Goal: Transaction & Acquisition: Purchase product/service

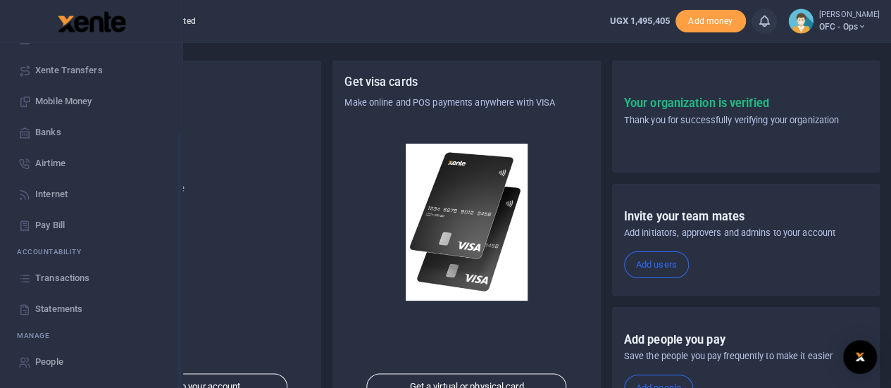
scroll to position [70, 0]
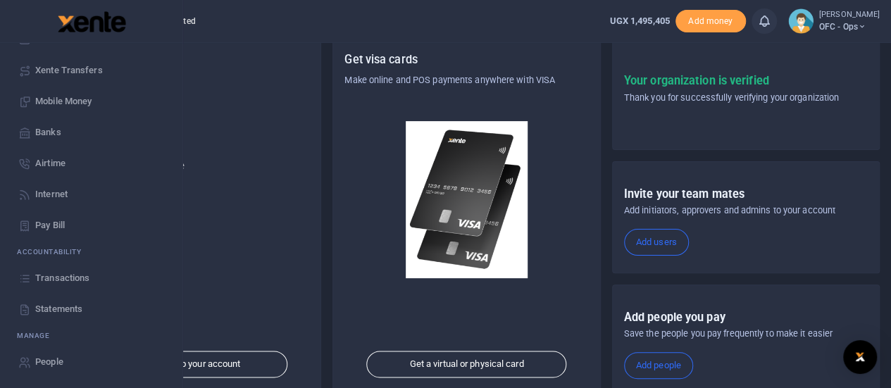
click at [57, 302] on span "Statements" at bounding box center [58, 309] width 47 height 14
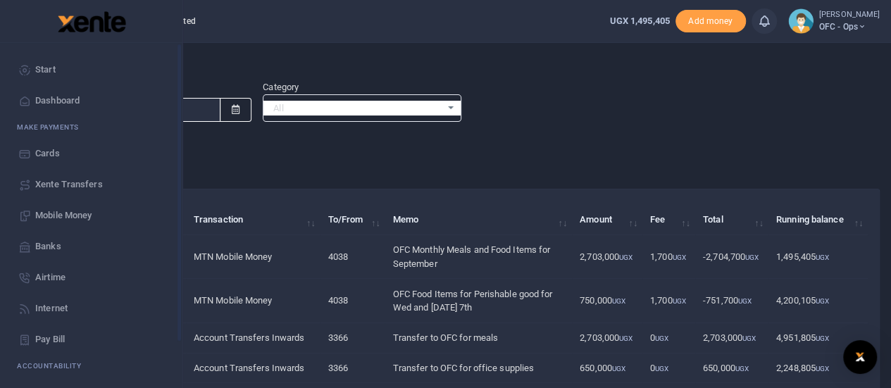
click at [32, 67] on link "Start" at bounding box center [91, 69] width 160 height 31
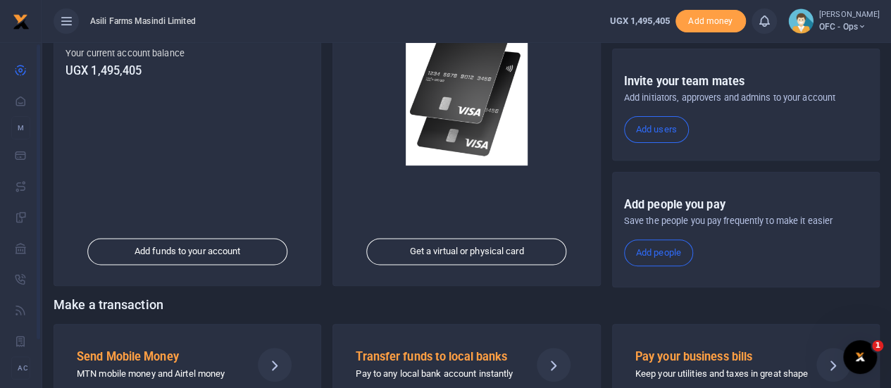
scroll to position [244, 0]
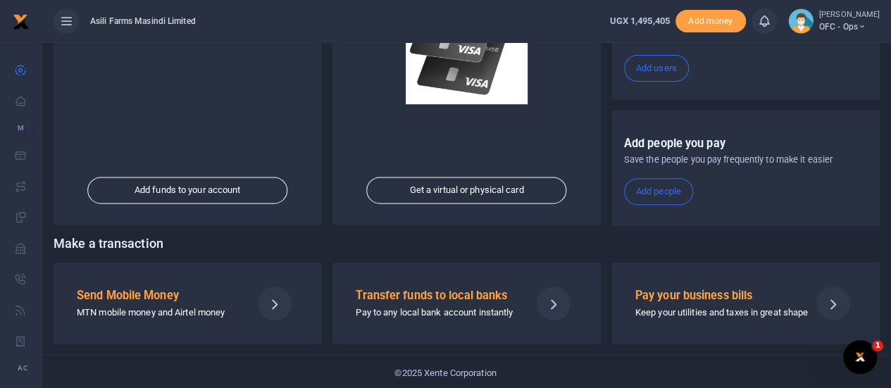
click at [185, 301] on div "Send Mobile Money MTN mobile money and Airtel money" at bounding box center [158, 303] width 175 height 34
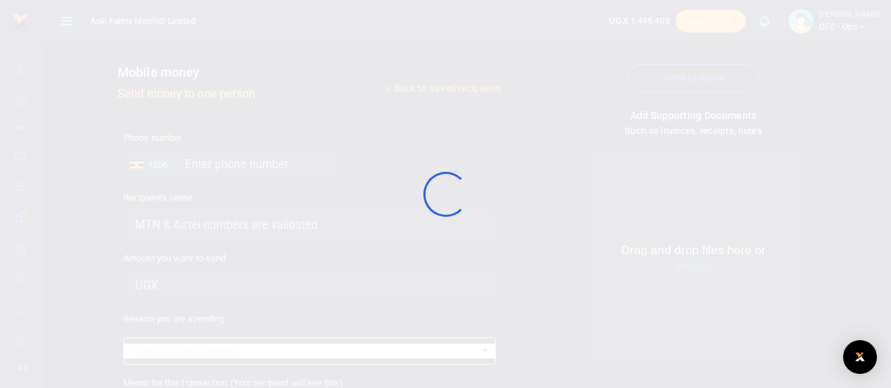
select select
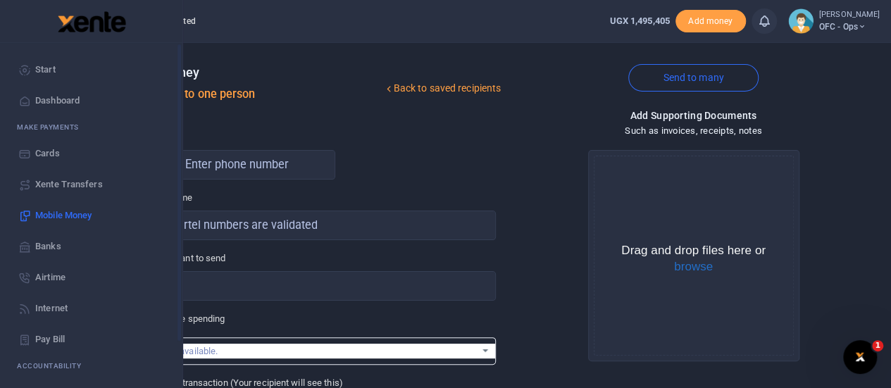
click at [30, 65] on icon at bounding box center [24, 69] width 13 height 13
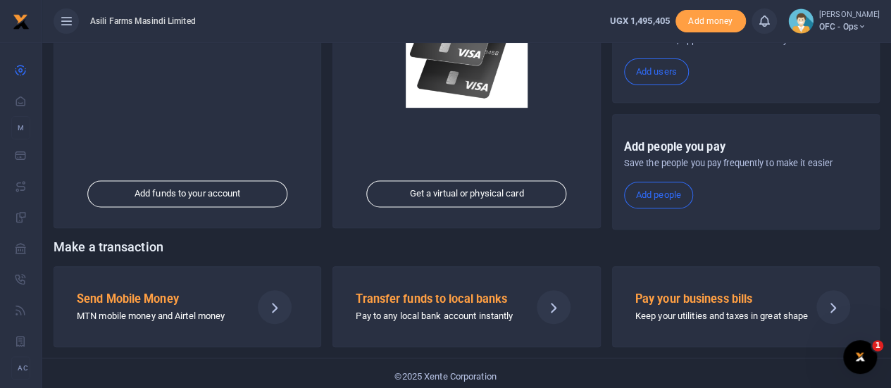
scroll to position [244, 0]
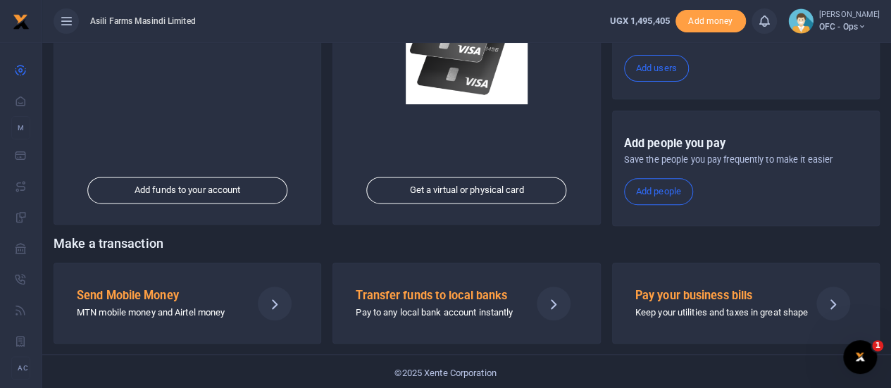
click at [449, 296] on h5 "Transfer funds to local banks" at bounding box center [437, 296] width 163 height 14
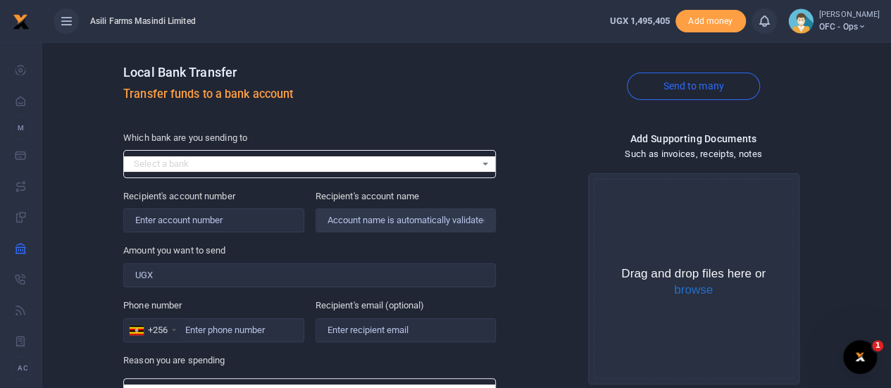
click at [487, 160] on div "Select a bank Select an option..." at bounding box center [309, 163] width 371 height 15
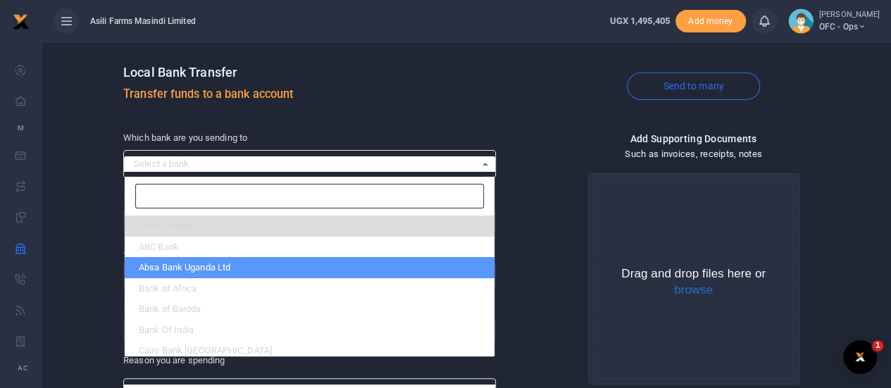
click at [182, 271] on li "Absa Bank Uganda Ltd" at bounding box center [310, 267] width 370 height 21
select select "ABSA"
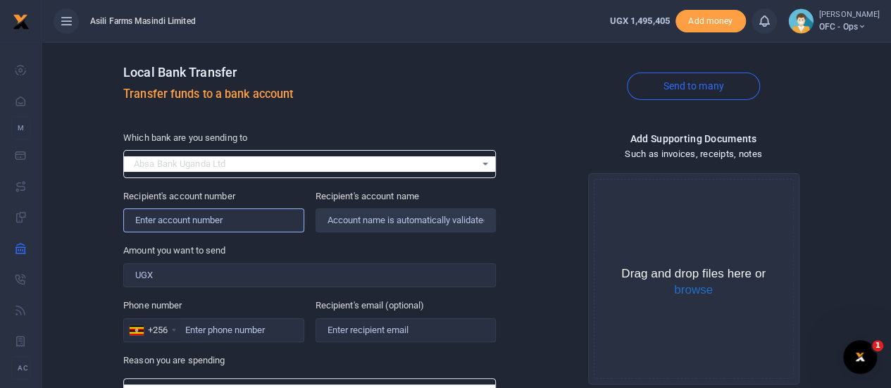
click at [186, 222] on input "Recipient's account number" at bounding box center [213, 220] width 180 height 24
type input "6002986106"
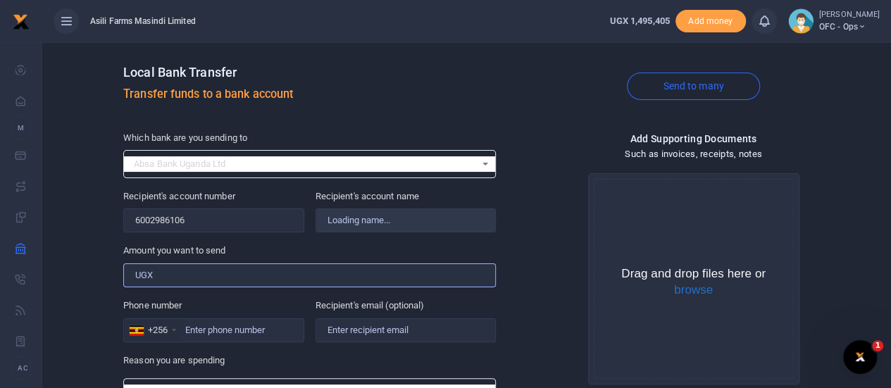
click at [207, 278] on input "Amount you want to send" at bounding box center [309, 275] width 372 height 24
type input "333,000"
type input "Karibuni Supermarket"
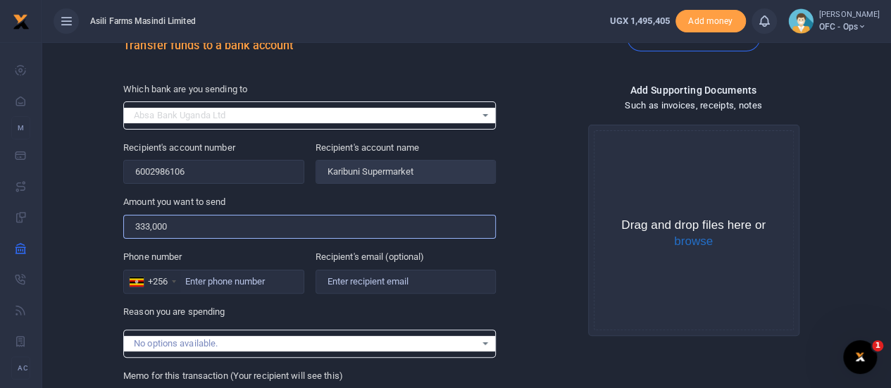
scroll to position [70, 0]
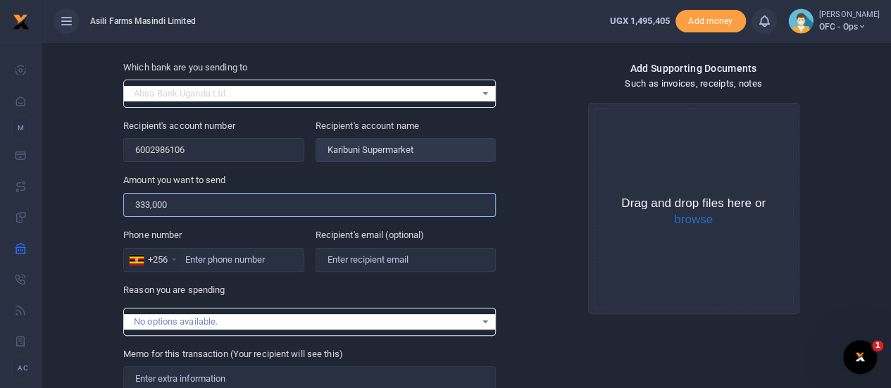
type input "333,000"
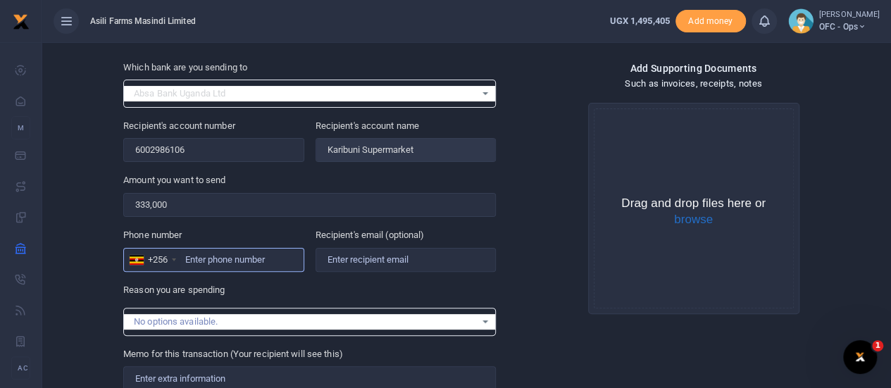
click at [220, 256] on input "Phone number" at bounding box center [213, 260] width 180 height 24
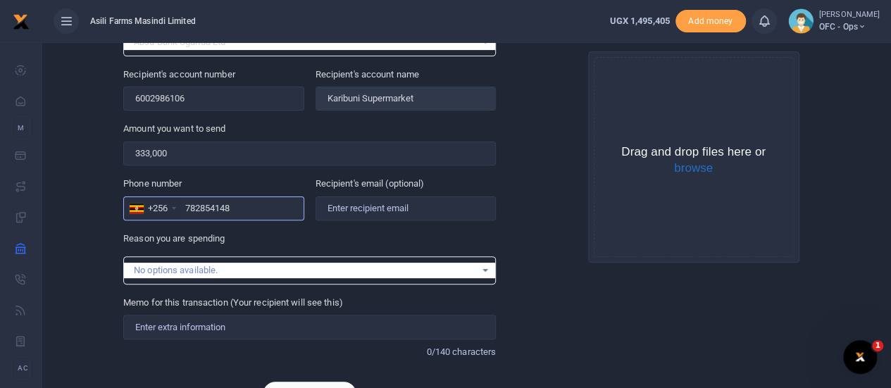
scroll to position [196, 0]
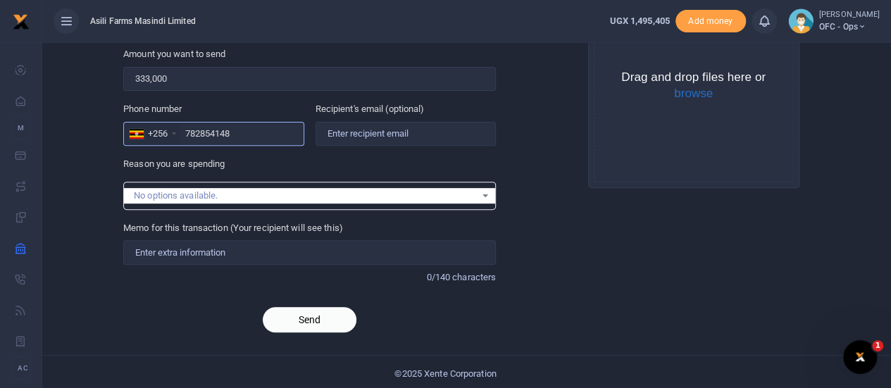
type input "782854148"
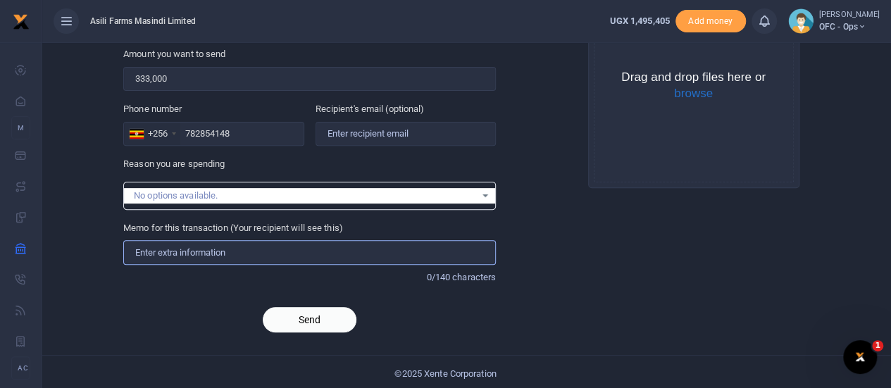
click at [208, 252] on input "Memo for this transaction (Your recipient will see this)" at bounding box center [309, 252] width 372 height 24
click at [701, 94] on button "browse" at bounding box center [693, 93] width 39 height 13
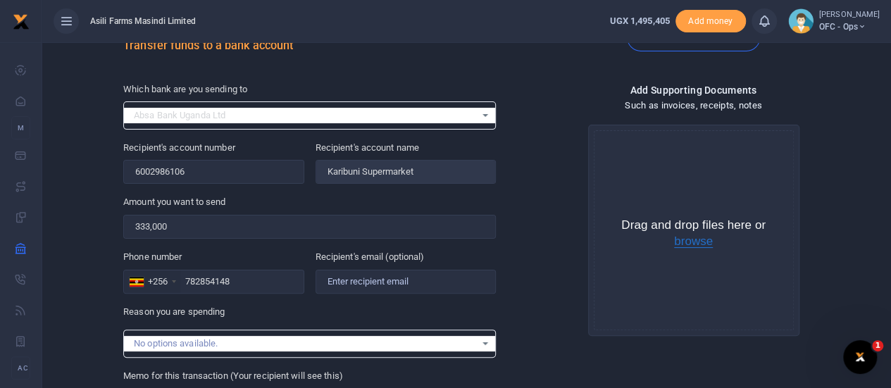
scroll to position [70, 0]
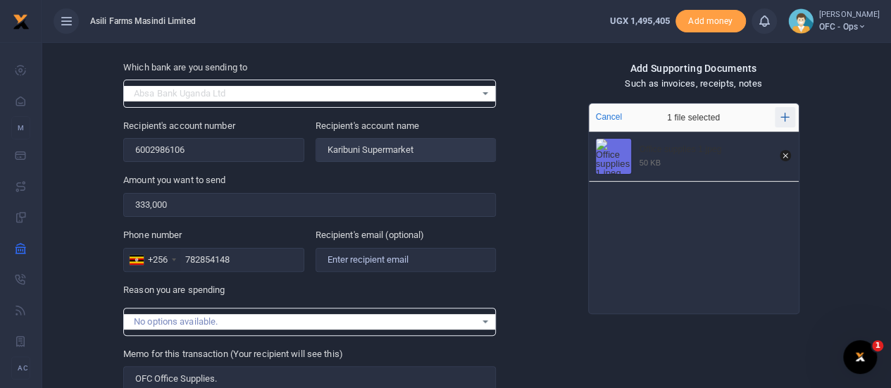
click at [787, 117] on icon "Add more files" at bounding box center [784, 117] width 9 height 11
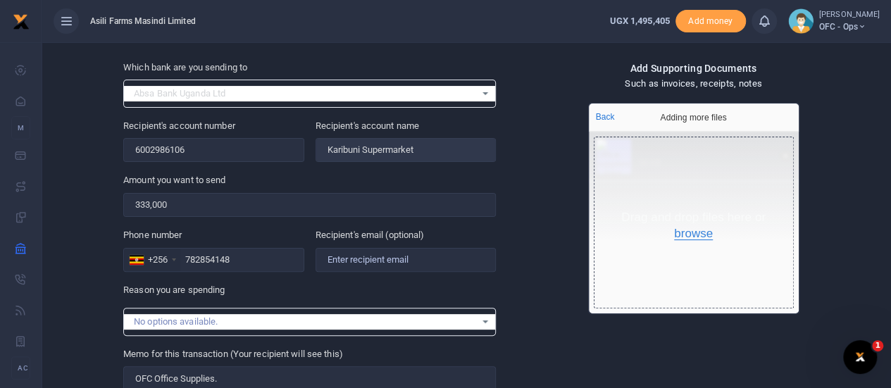
click at [691, 234] on button "browse" at bounding box center [693, 233] width 39 height 13
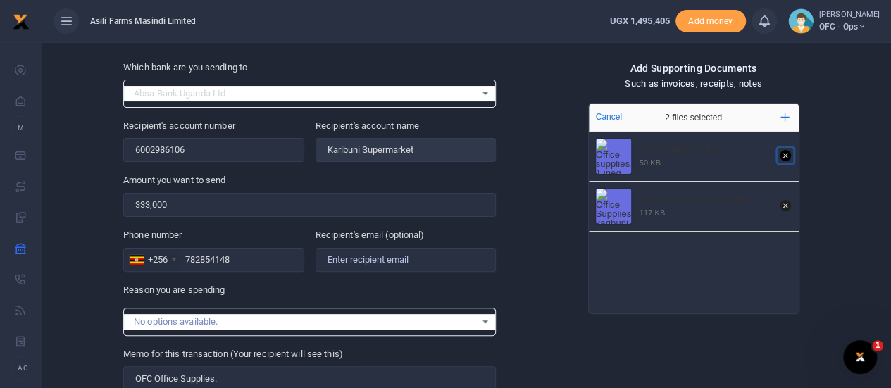
click at [782, 152] on icon "Remove file" at bounding box center [784, 155] width 11 height 11
click at [783, 153] on icon "Remove file" at bounding box center [784, 155] width 11 height 11
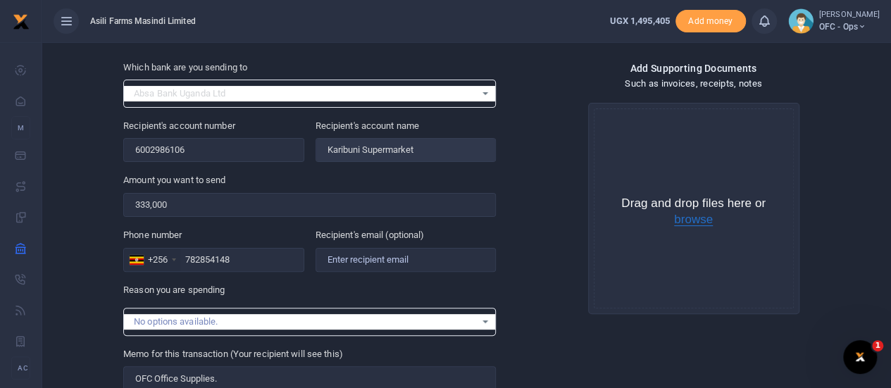
click at [685, 213] on button "browse" at bounding box center [693, 219] width 39 height 13
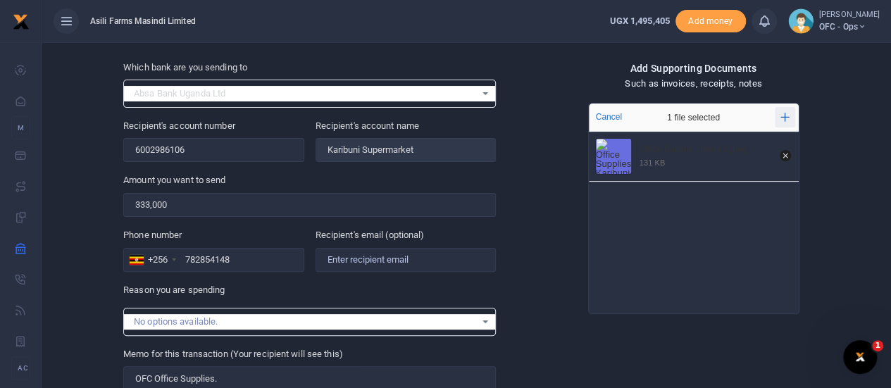
click at [783, 118] on icon "Add more files" at bounding box center [784, 117] width 9 height 11
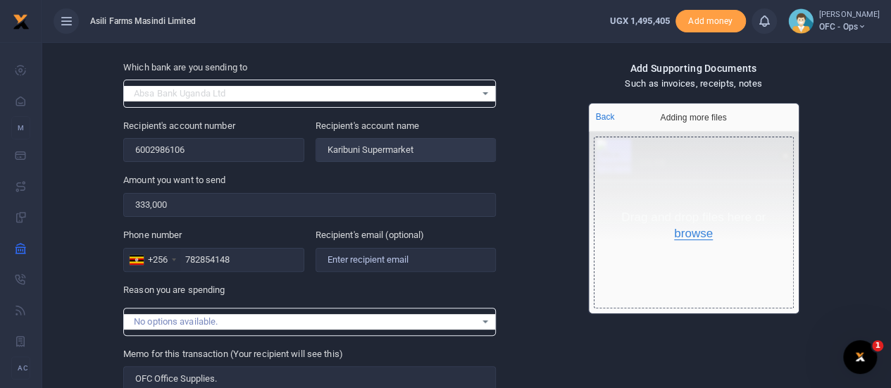
click at [691, 229] on button "browse" at bounding box center [693, 233] width 39 height 13
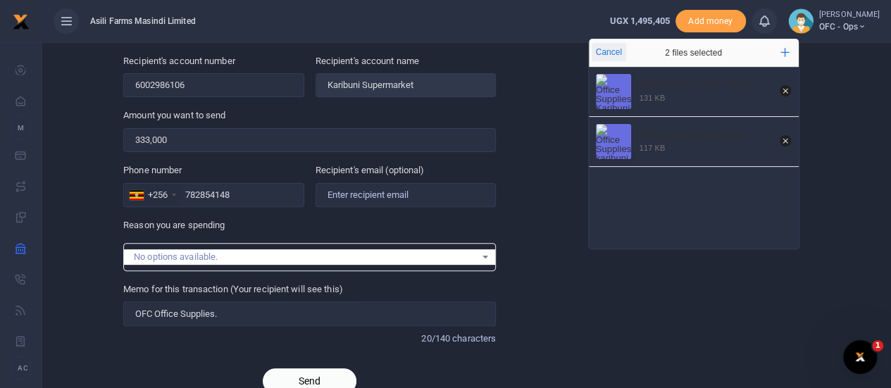
scroll to position [196, 0]
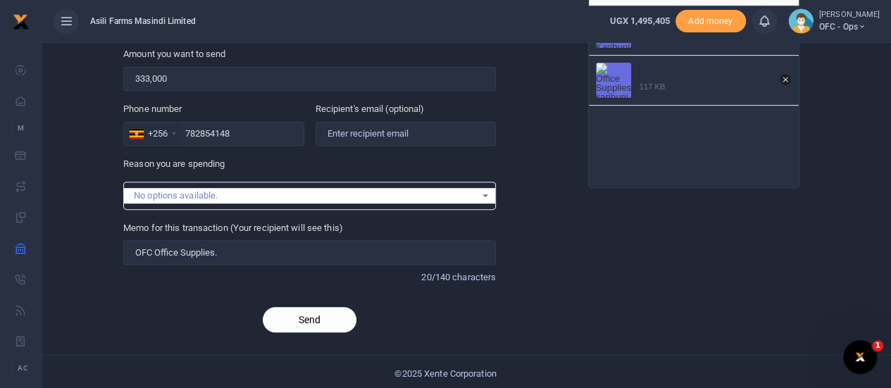
click at [303, 316] on button "Send" at bounding box center [310, 319] width 94 height 25
type input "OFC Office Supplies"
click at [332, 316] on button "Send" at bounding box center [310, 319] width 94 height 25
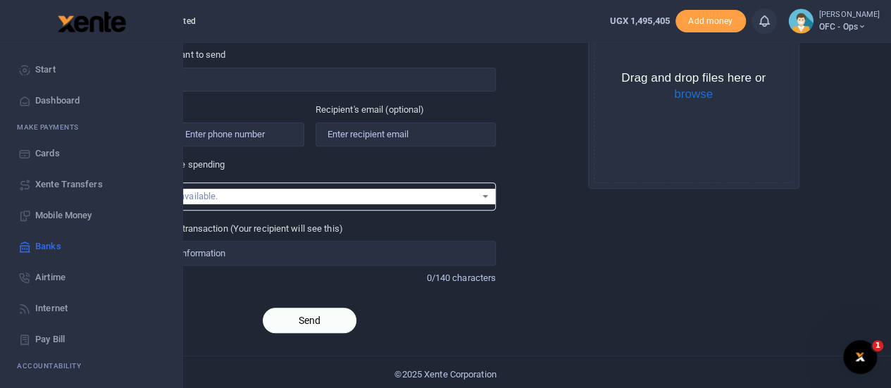
click at [56, 74] on link "Start" at bounding box center [91, 69] width 160 height 31
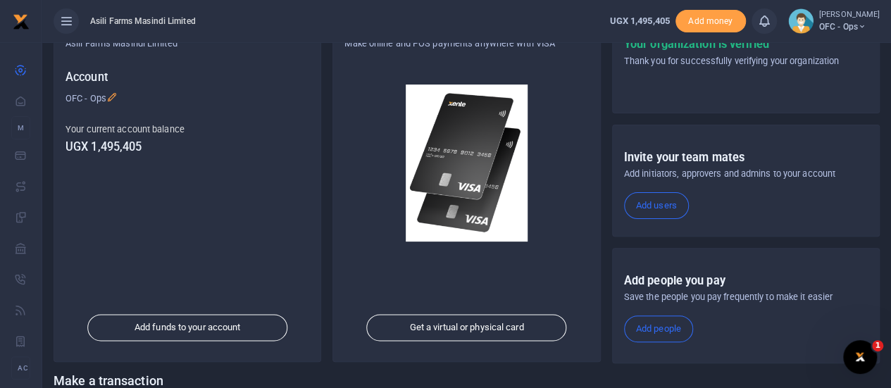
scroll to position [244, 0]
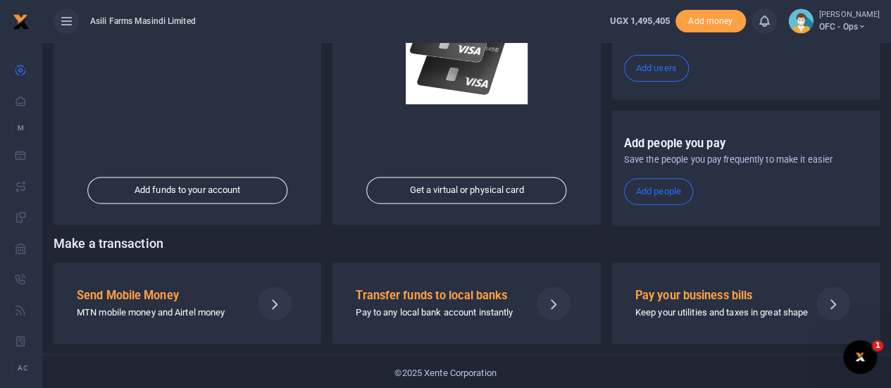
click at [155, 299] on h5 "Send Mobile Money" at bounding box center [158, 296] width 163 height 14
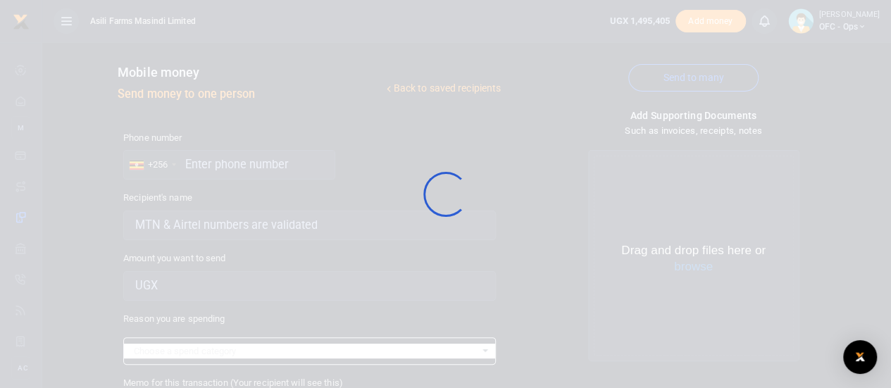
select select
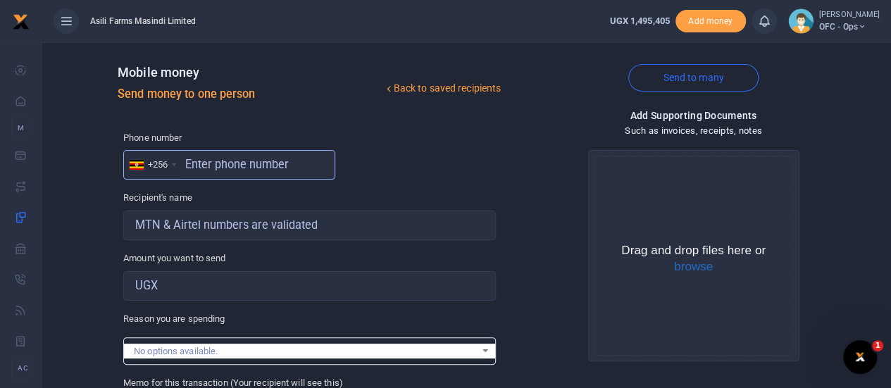
click at [217, 165] on input "text" at bounding box center [229, 165] width 212 height 30
type input "784951104"
type input "[PERSON_NAME]"
type input "784951104"
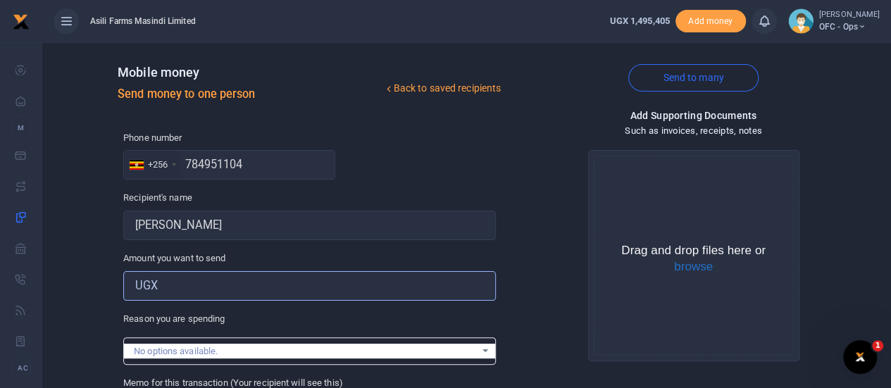
click at [224, 284] on input "Amount you want to send" at bounding box center [309, 286] width 372 height 30
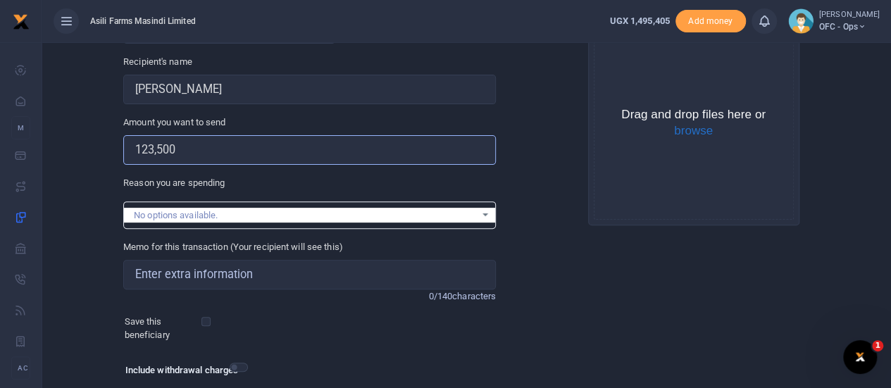
scroll to position [141, 0]
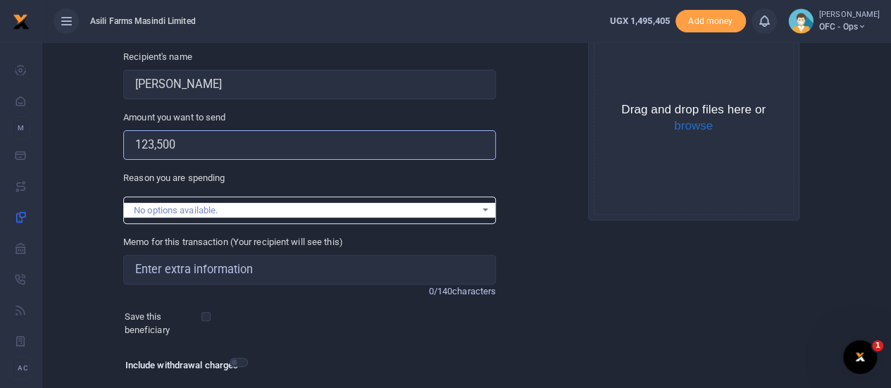
type input "123,500"
click at [213, 267] on input "Memo for this transaction (Your recipient will see this)" at bounding box center [309, 270] width 372 height 30
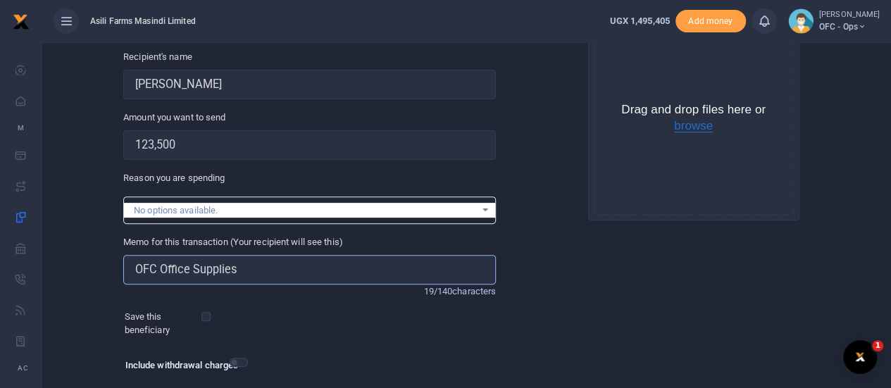
type input "OFC Office Supplies"
click at [700, 126] on button "browse" at bounding box center [693, 126] width 39 height 13
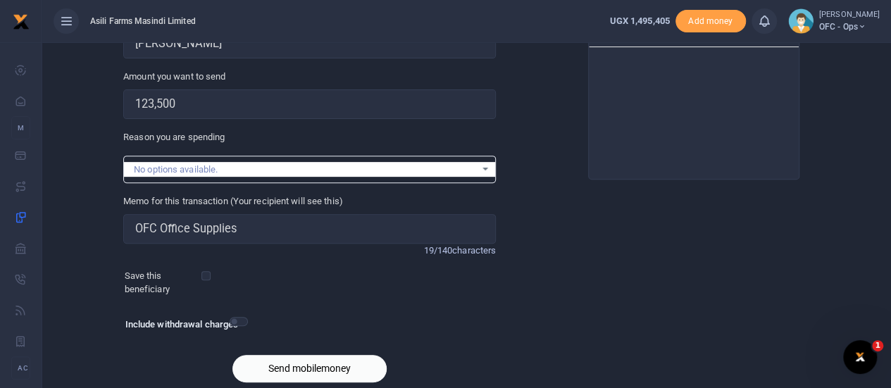
scroll to position [234, 0]
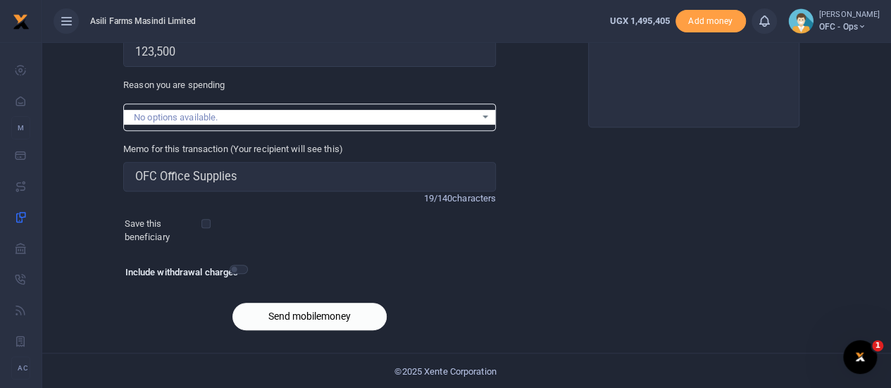
click at [266, 322] on button "Send mobilemoney" at bounding box center [309, 316] width 154 height 27
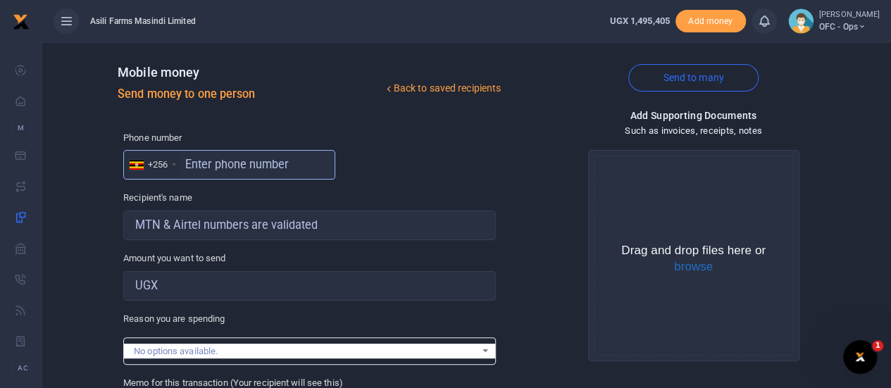
click at [211, 164] on input "text" at bounding box center [229, 165] width 212 height 30
type input "783071807"
type input "Grace Nyamageny"
type input "783071807"
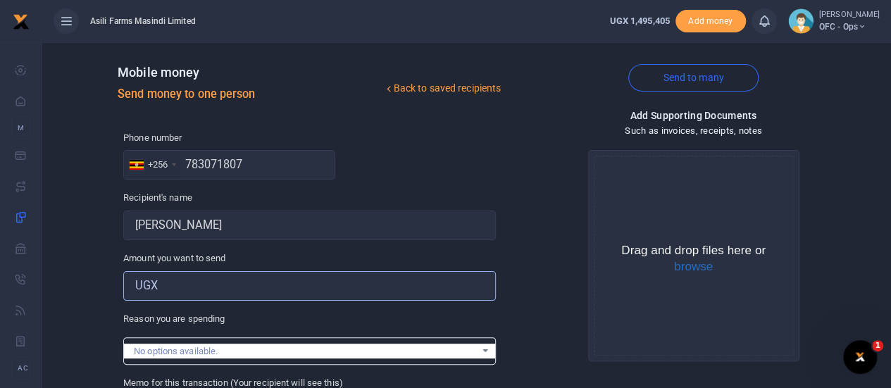
click at [218, 288] on input "Amount you want to send" at bounding box center [309, 286] width 372 height 30
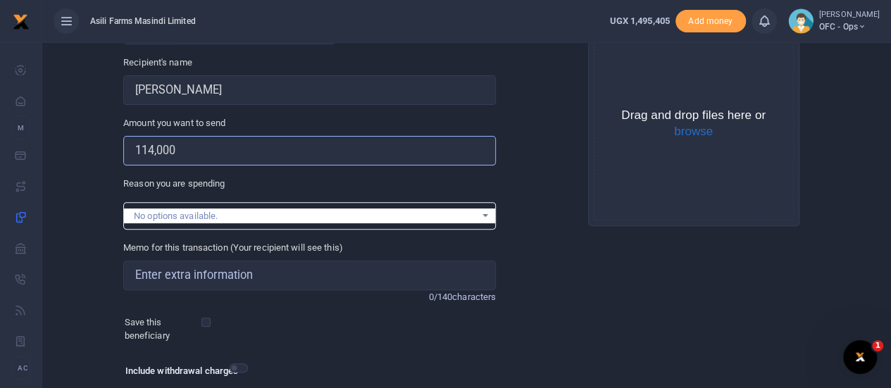
scroll to position [141, 0]
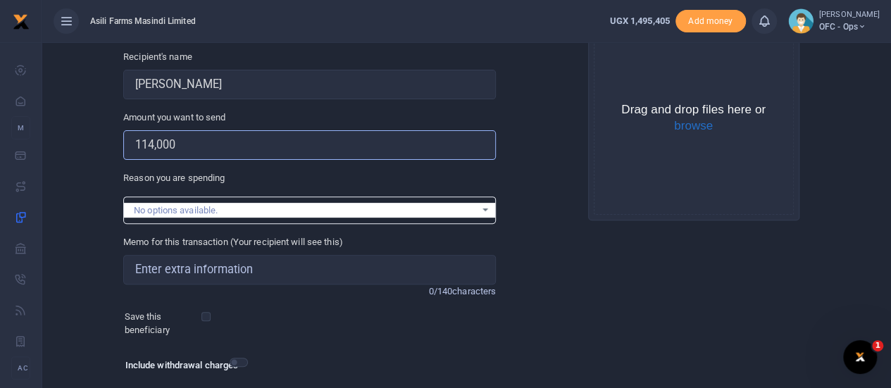
type input "114,000"
click at [201, 273] on input "Memo for this transaction (Your recipient will see this)" at bounding box center [309, 270] width 372 height 30
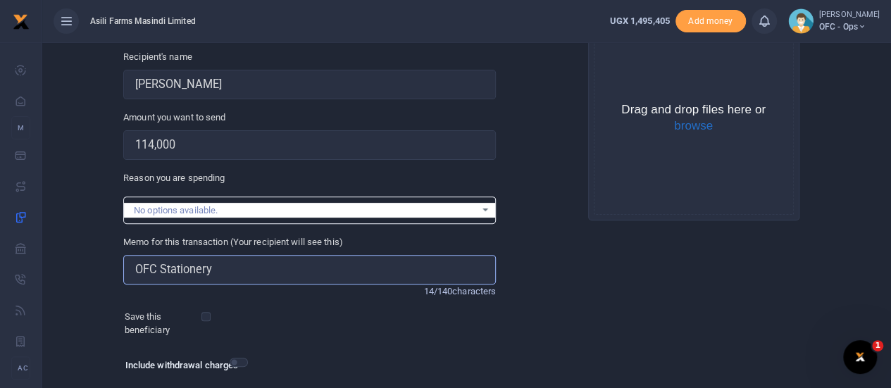
type input "OFC Stationery"
click at [692, 130] on button "browse" at bounding box center [693, 126] width 39 height 13
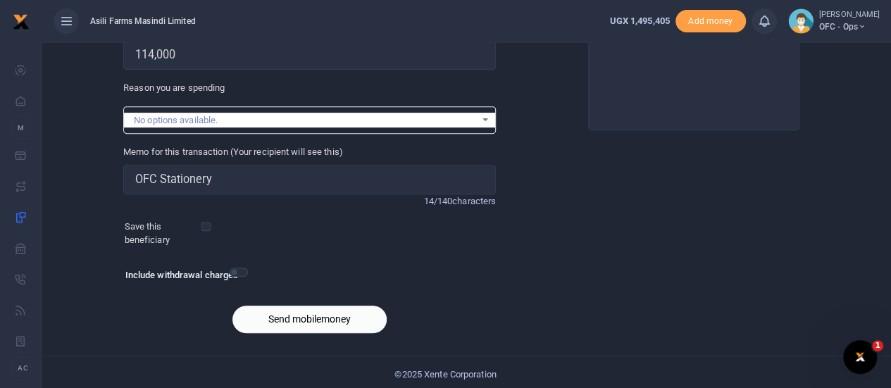
scroll to position [234, 0]
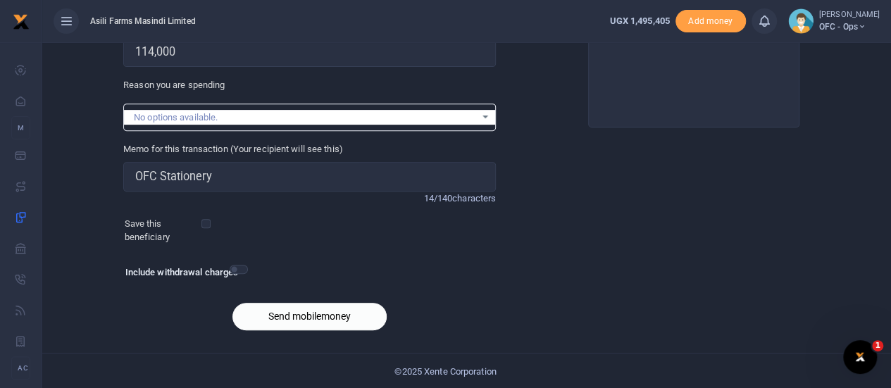
click at [297, 312] on button "Send mobilemoney" at bounding box center [309, 316] width 154 height 27
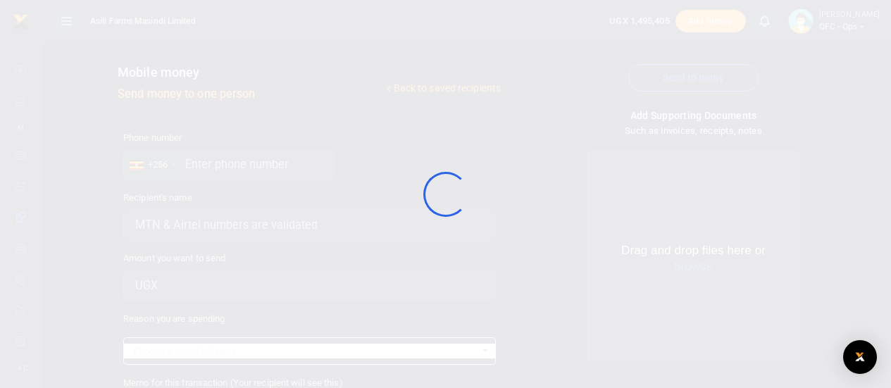
scroll to position [234, 0]
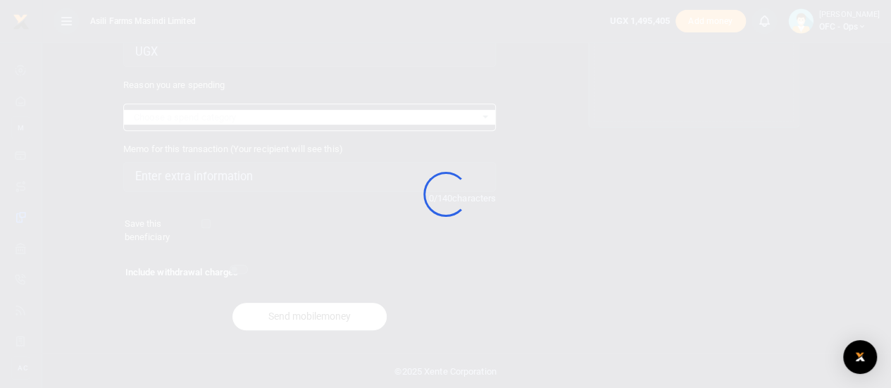
select select
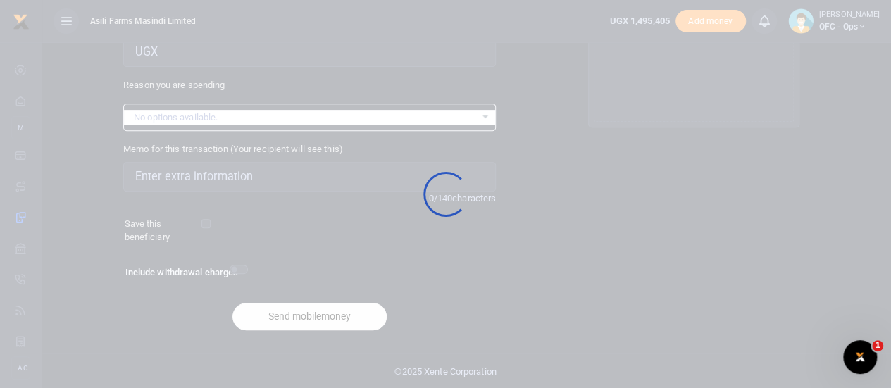
scroll to position [0, 0]
